Goal: Transaction & Acquisition: Download file/media

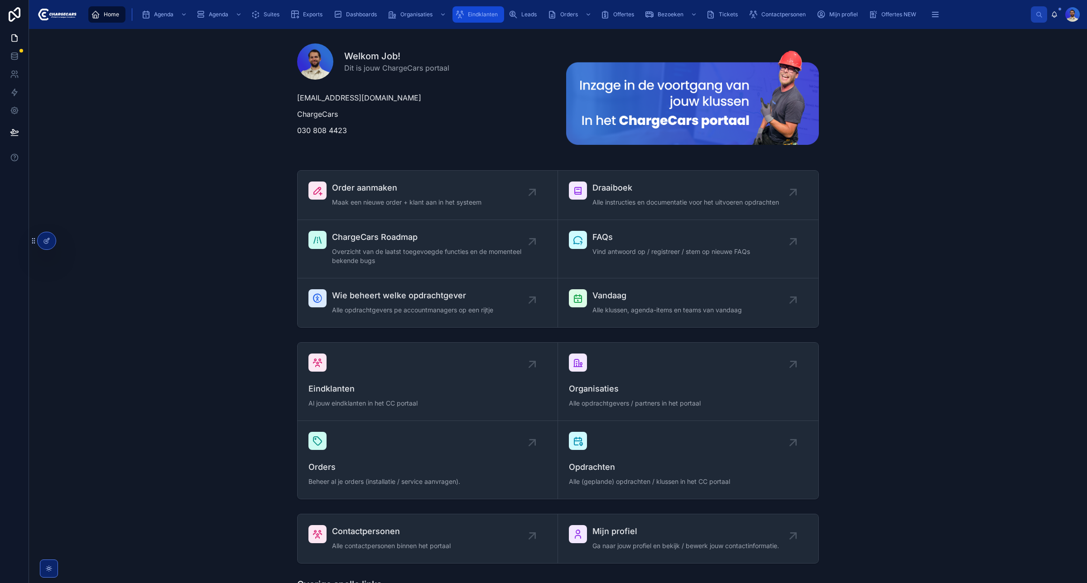
click at [473, 19] on div "Eindklanten" at bounding box center [478, 14] width 46 height 14
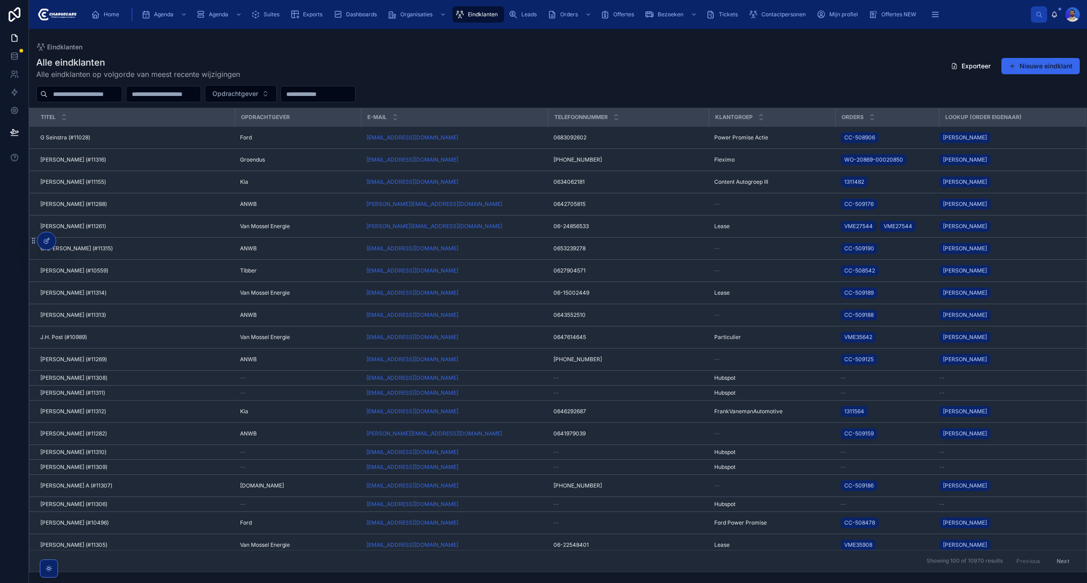
click at [355, 95] on input "text" at bounding box center [318, 94] width 74 height 13
type input "**********"
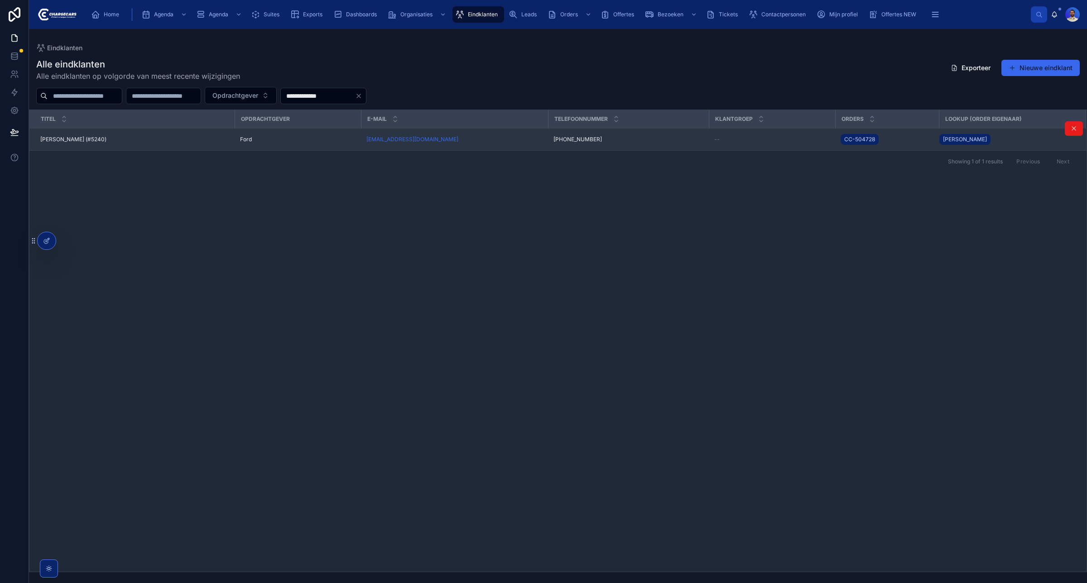
click at [291, 140] on div "Ford" at bounding box center [297, 139] width 115 height 7
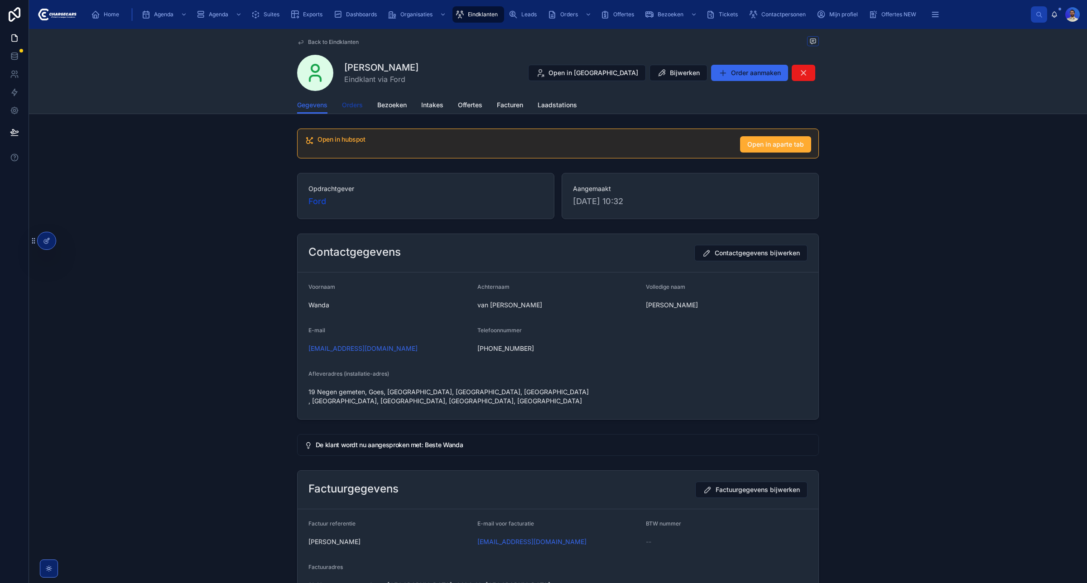
click at [344, 108] on span "Orders" at bounding box center [352, 105] width 21 height 9
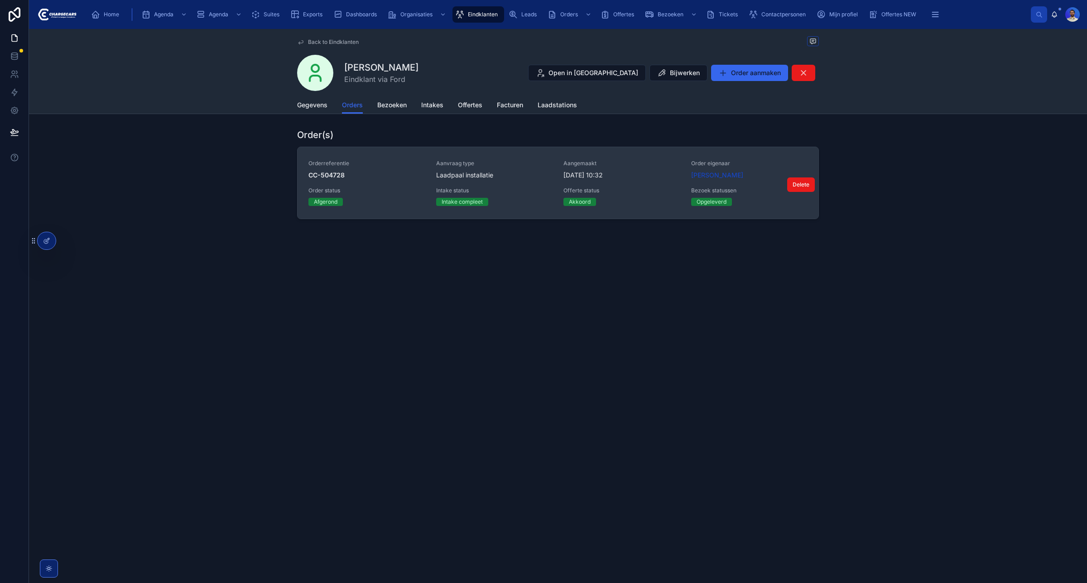
click at [482, 161] on span "Aanvraag type" at bounding box center [494, 163] width 117 height 7
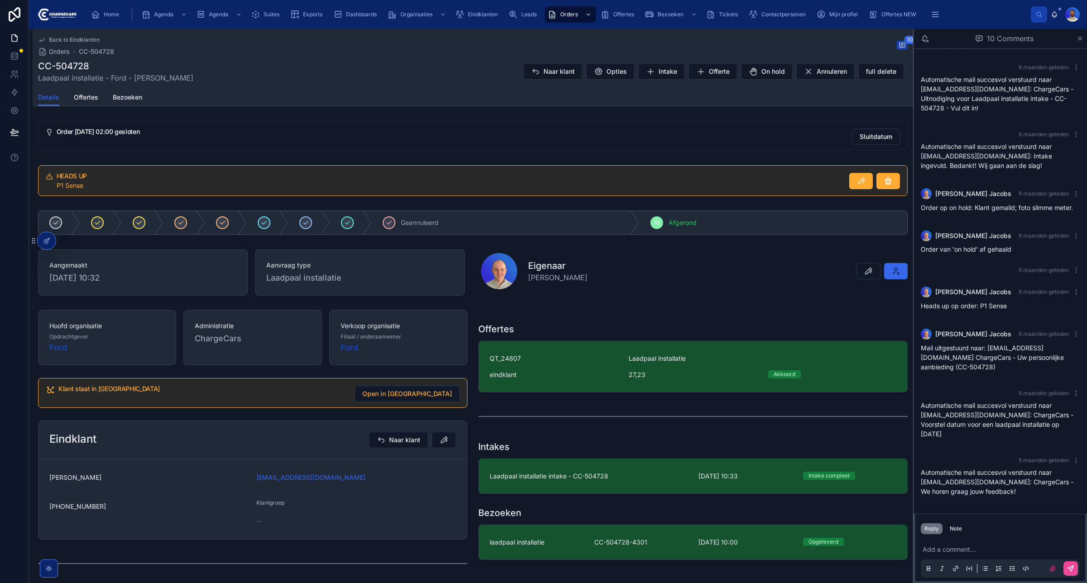
scroll to position [214, 0]
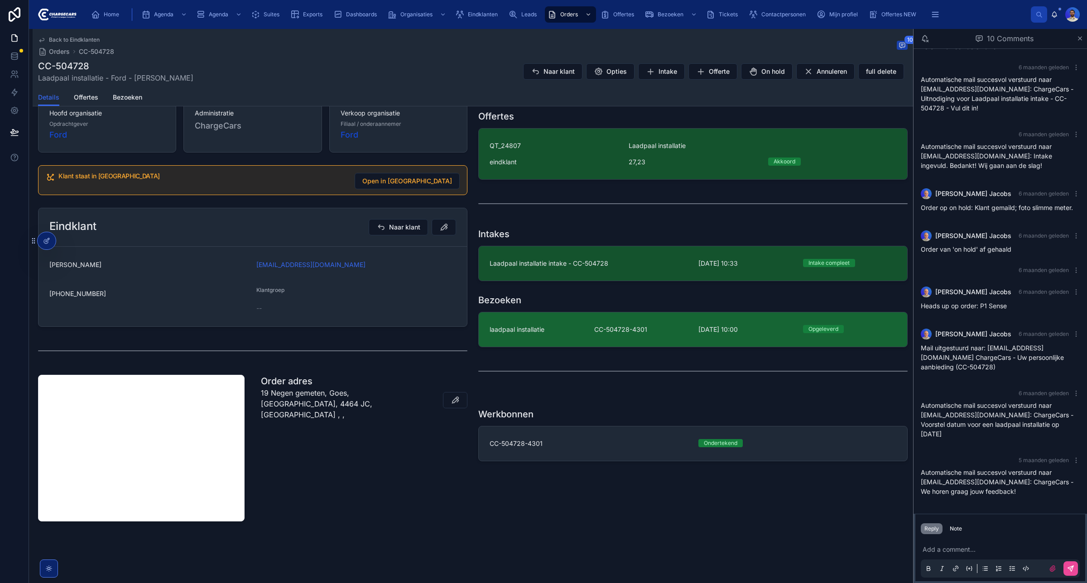
click at [620, 327] on span "CC-504728-4301" at bounding box center [641, 329] width 94 height 9
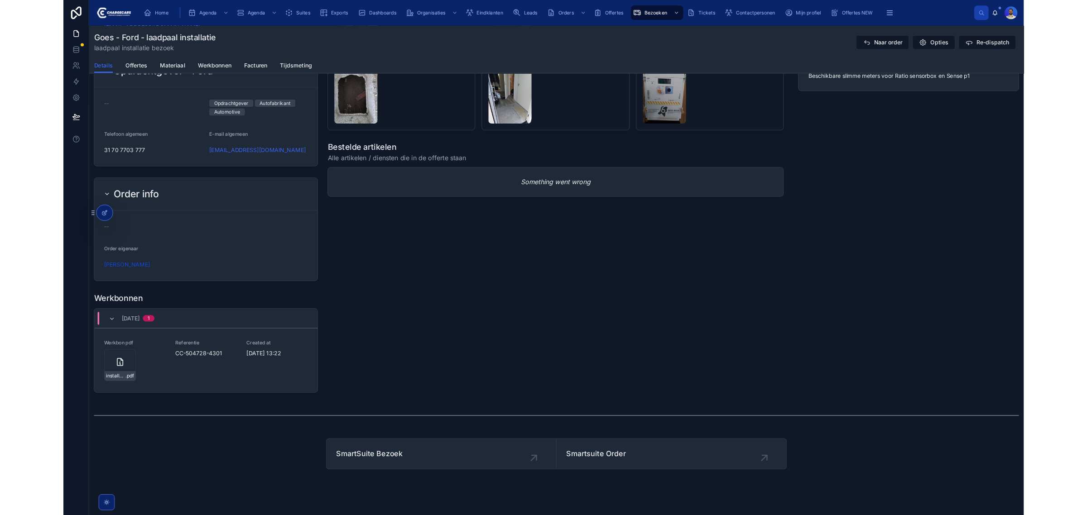
scroll to position [783, 0]
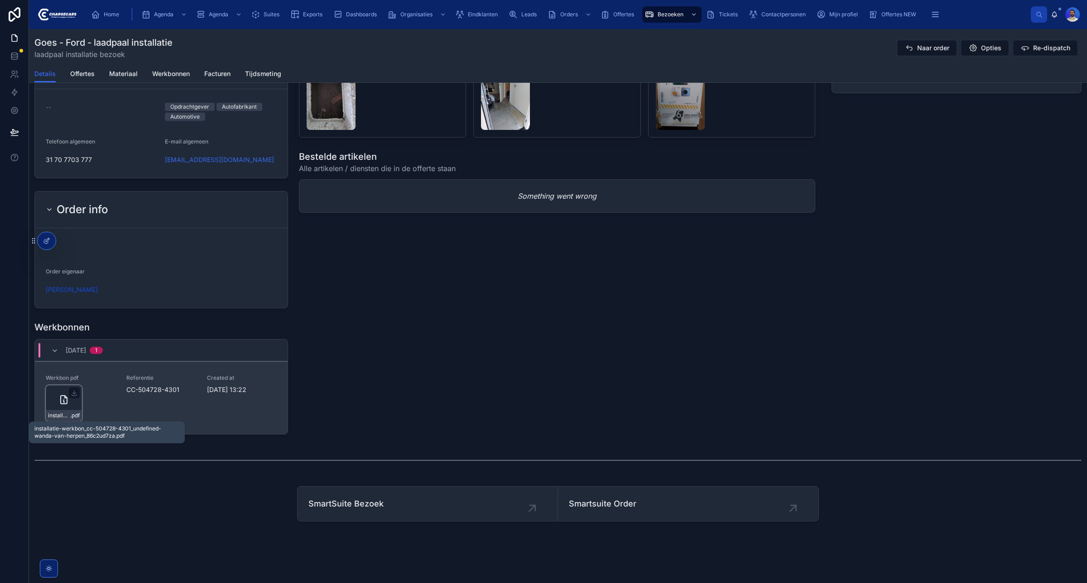
click at [60, 413] on span "installatie-werkbon_cc-504728-4301_undefined-wanda-van-herpen_86c2ud7za" at bounding box center [59, 415] width 22 height 7
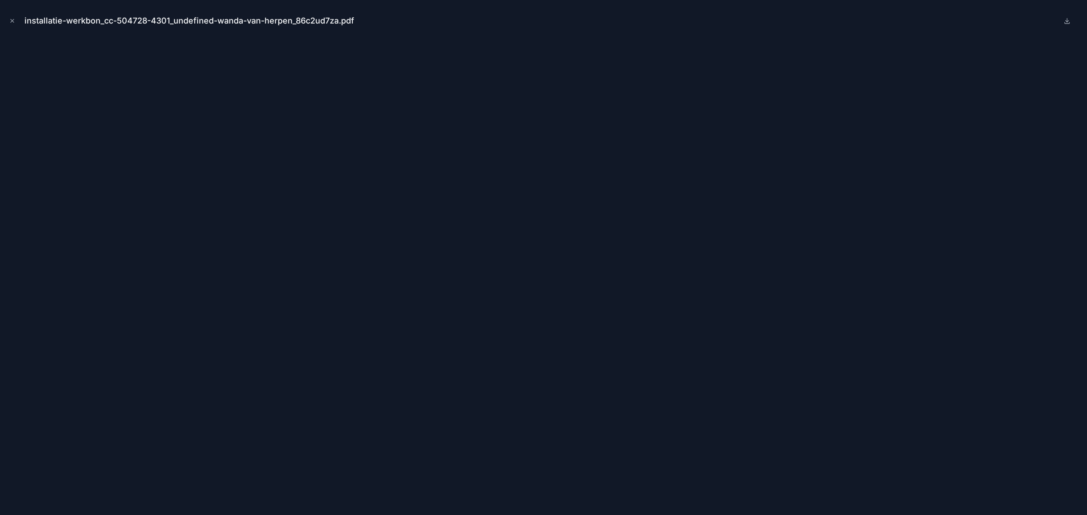
scroll to position [766, 0]
